Goal: Transaction & Acquisition: Obtain resource

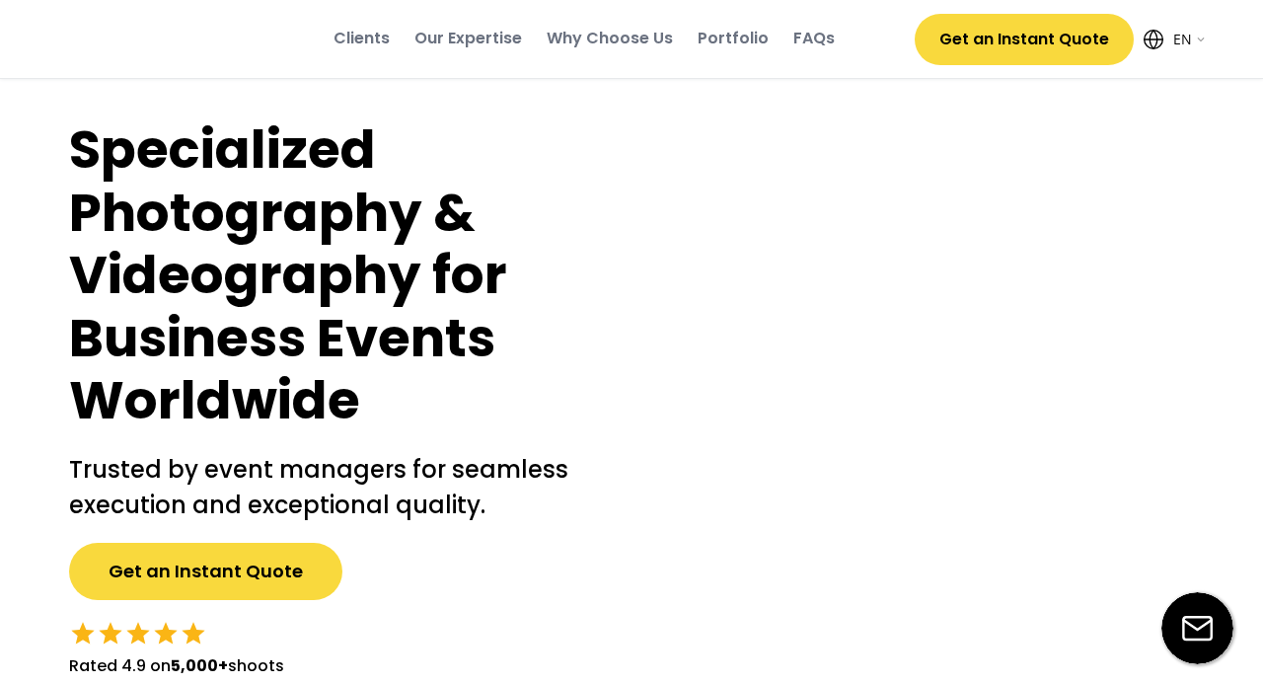
select select ""en""
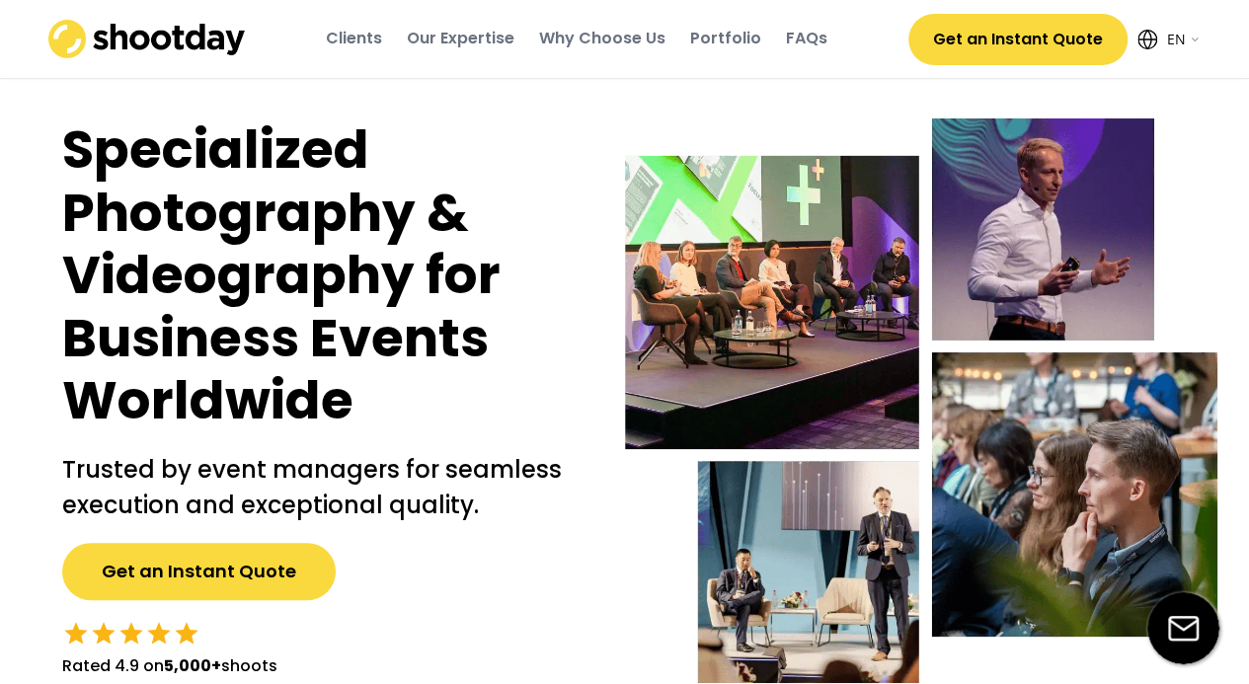
click at [284, 566] on button "Get an Instant Quote" at bounding box center [198, 571] width 273 height 57
